Goal: Information Seeking & Learning: Check status

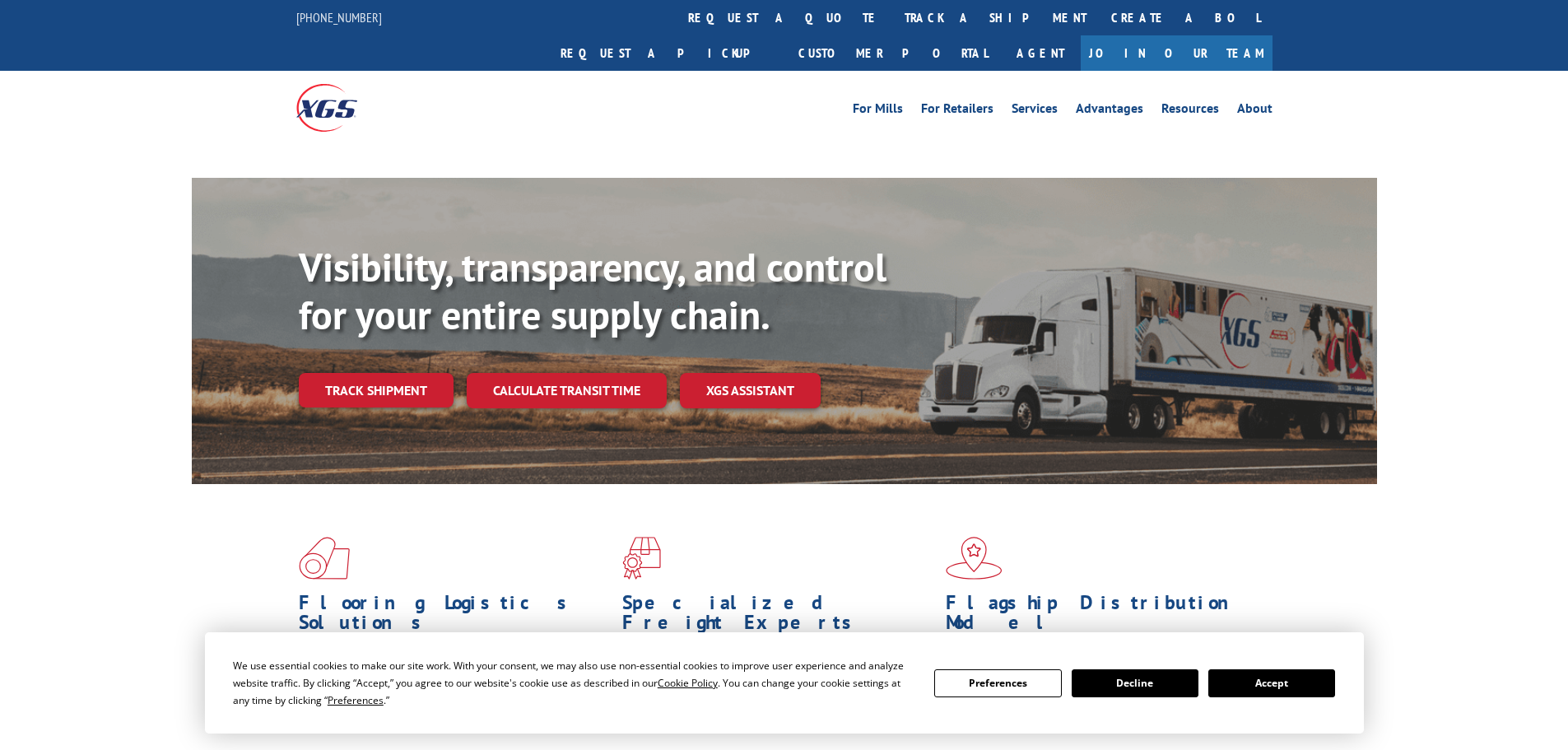
click at [330, 336] on div "Visibility, transparency, and control for your entire supply chain. Track shipm…" at bounding box center [837, 358] width 1078 height 230
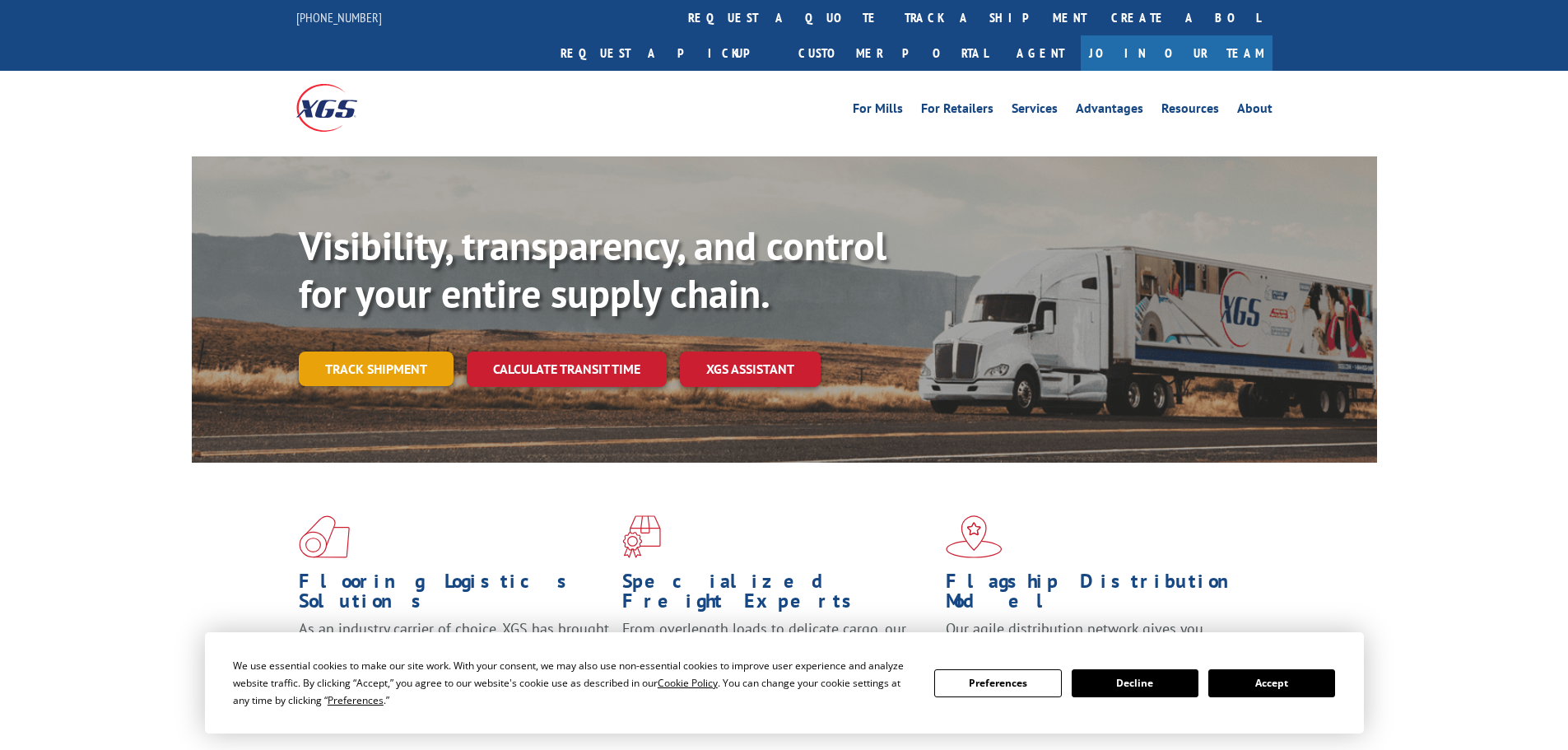
click at [334, 352] on link "Track shipment" at bounding box center [376, 368] width 154 height 34
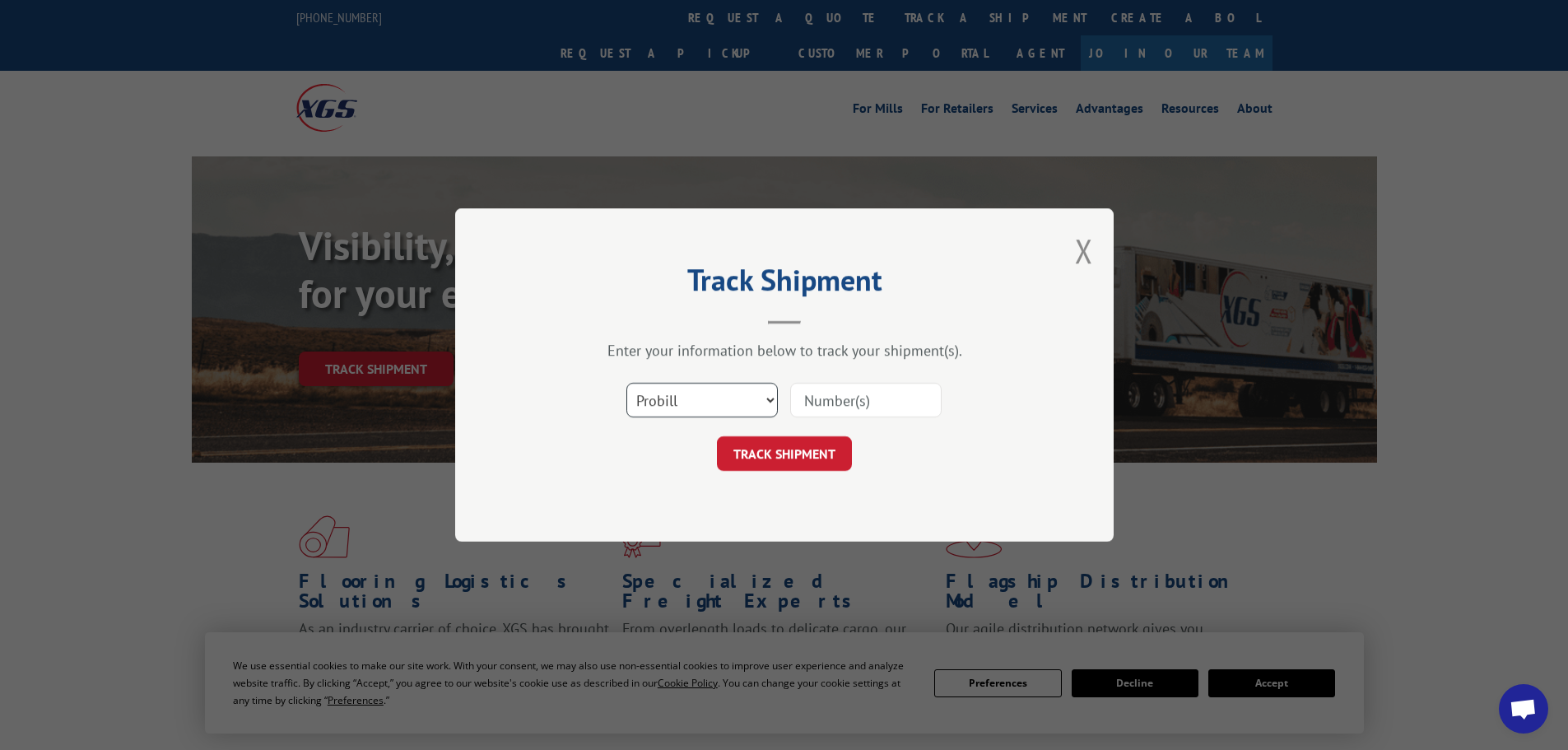
drag, startPoint x: 777, startPoint y: 392, endPoint x: 760, endPoint y: 407, distance: 22.7
click at [760, 407] on select "Select category... Probill BOL PO" at bounding box center [701, 399] width 151 height 34
select select "po"
click at [626, 383] on select "Select category... Probill BOL PO" at bounding box center [701, 399] width 151 height 34
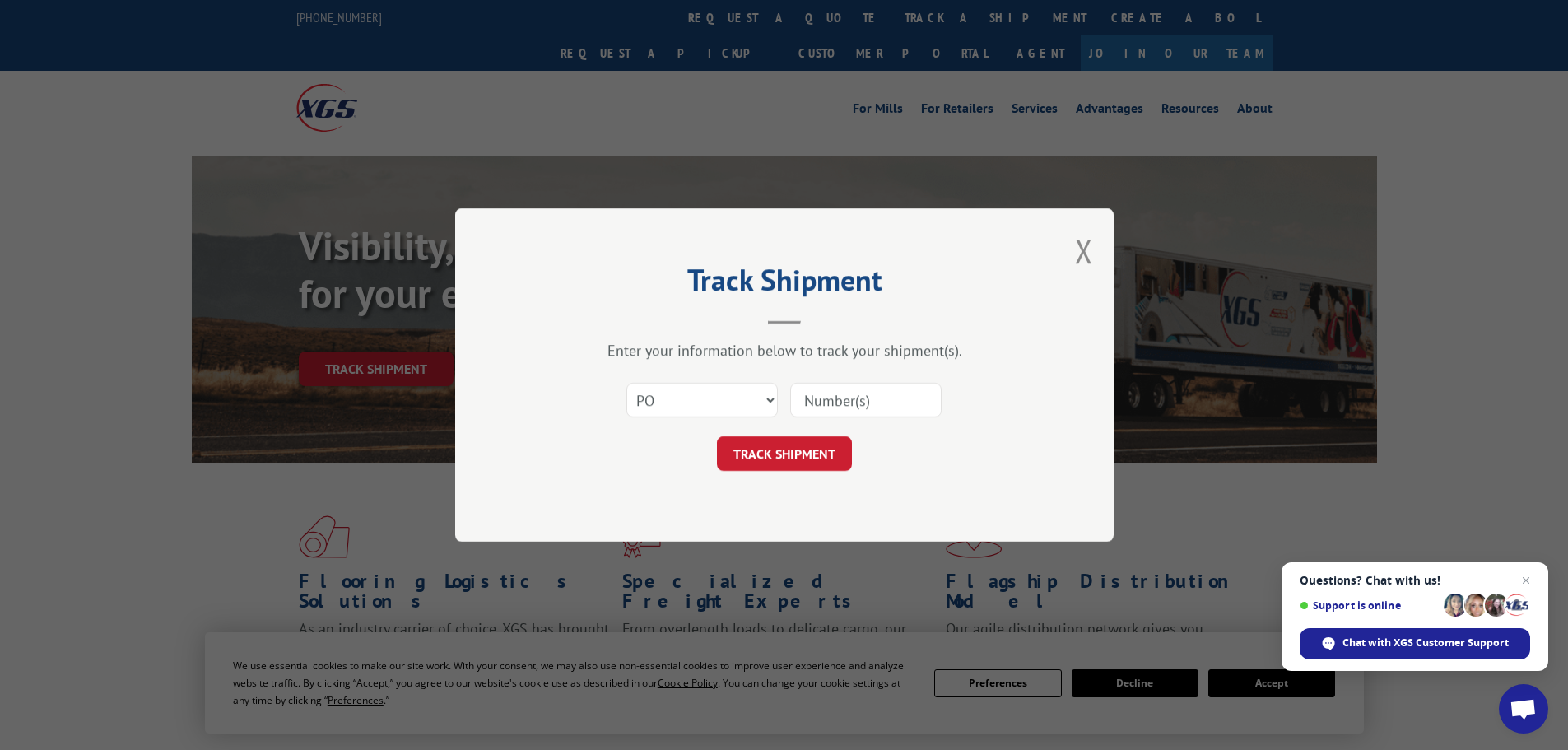
click at [827, 408] on input at bounding box center [865, 399] width 151 height 34
type input "14546167"
click at [717, 436] on button "TRACK SHIPMENT" at bounding box center [785, 453] width 135 height 34
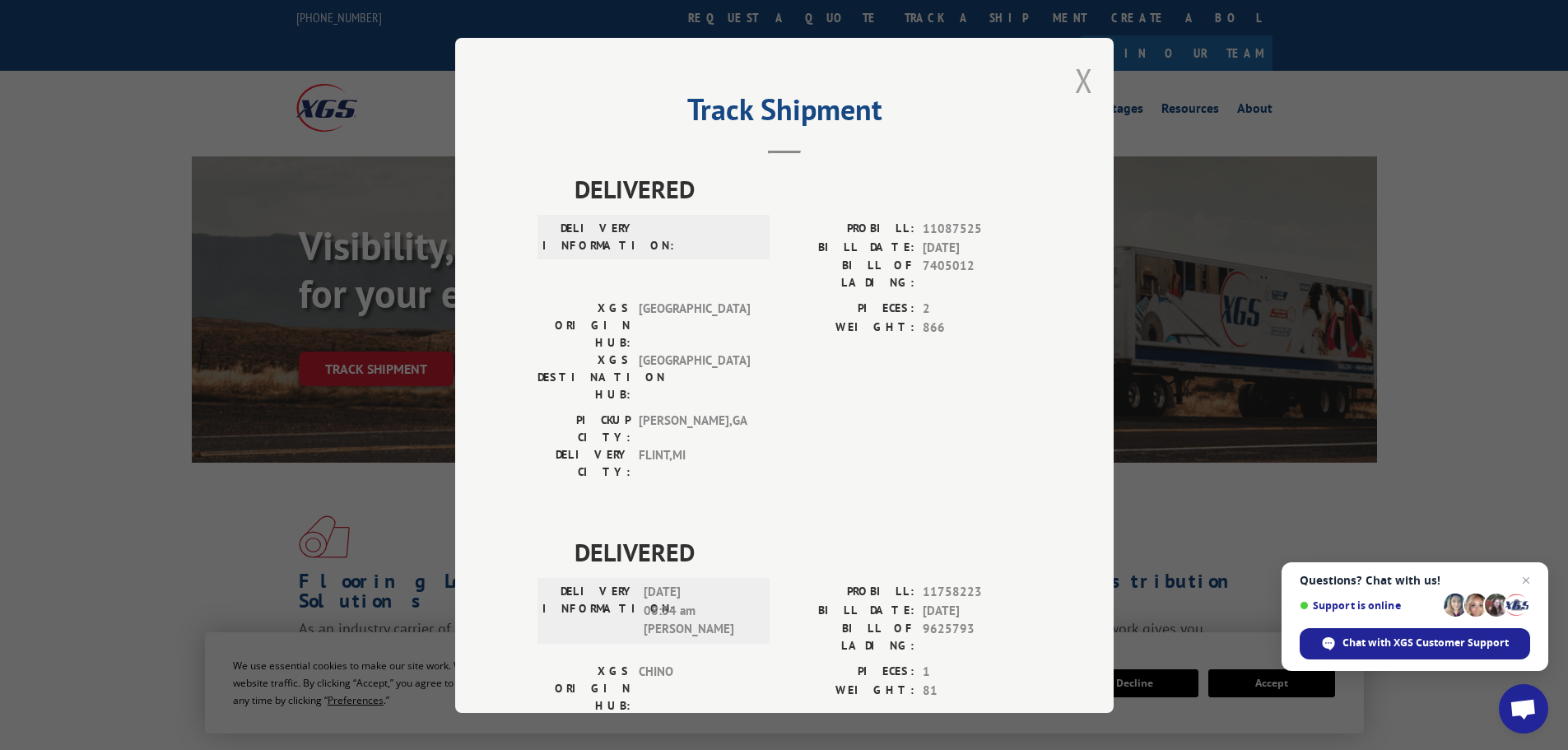
click at [1079, 76] on button "Close modal" at bounding box center [1084, 80] width 18 height 43
